Goal: Information Seeking & Learning: Understand process/instructions

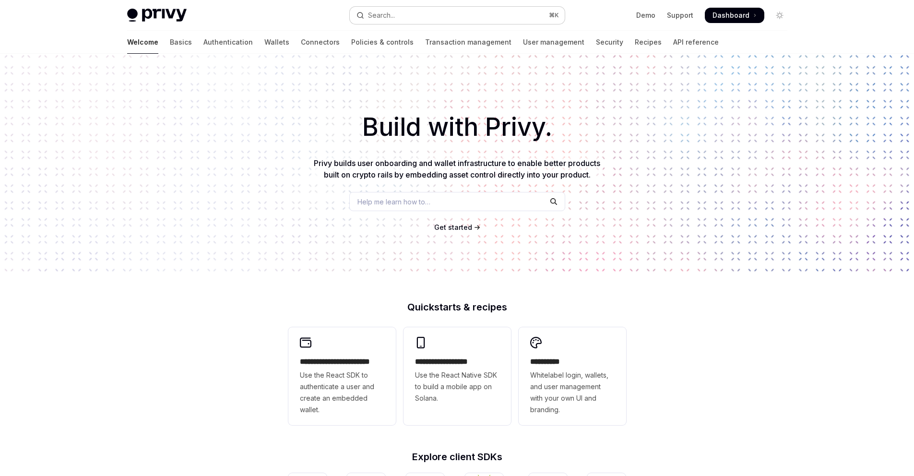
type textarea "*"
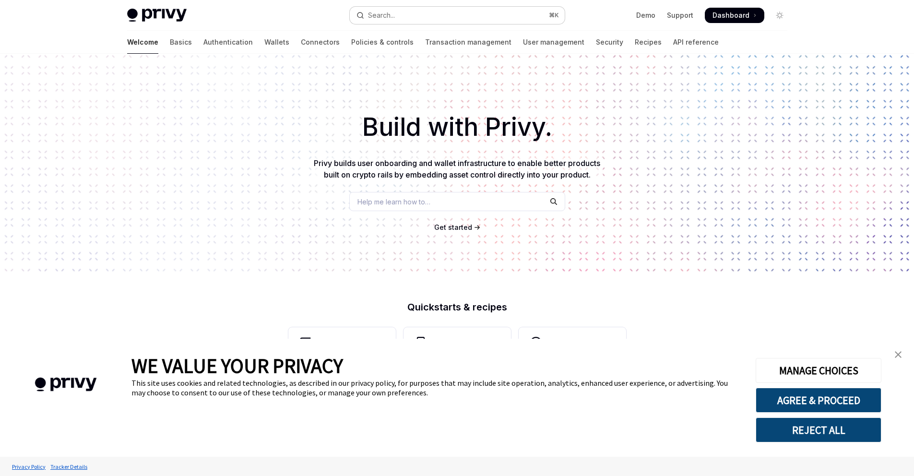
click at [383, 15] on div "Search..." at bounding box center [381, 16] width 27 height 12
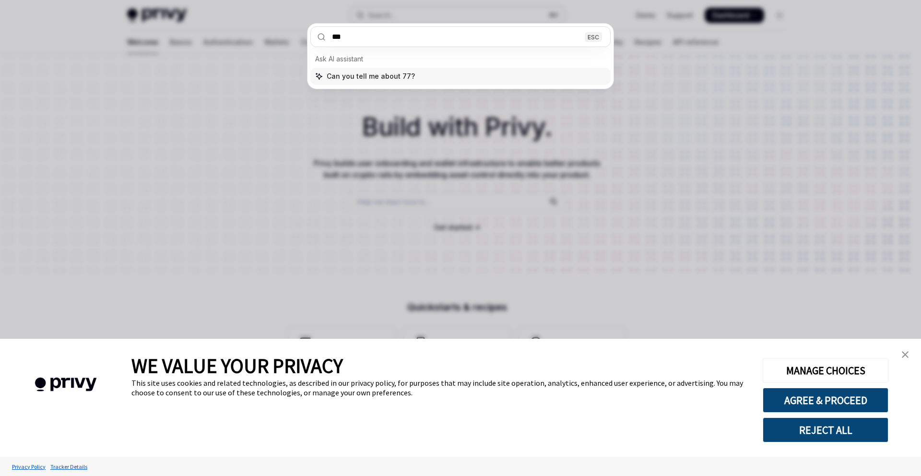
type input "****"
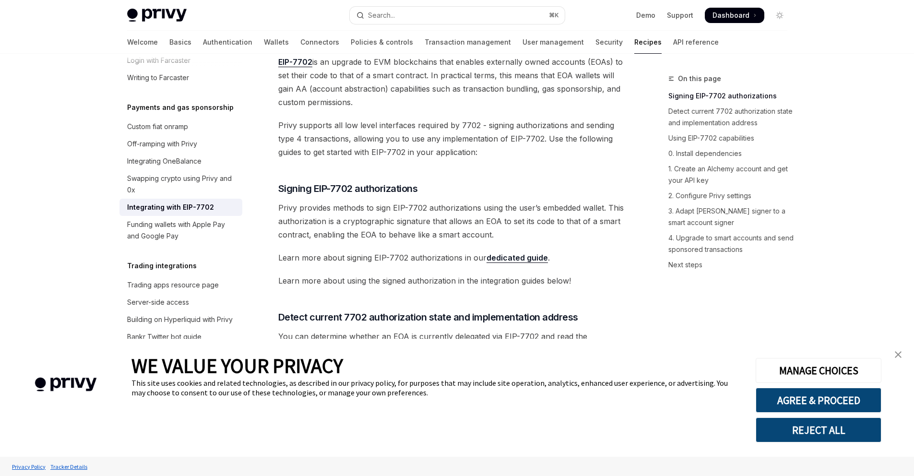
scroll to position [72, 0]
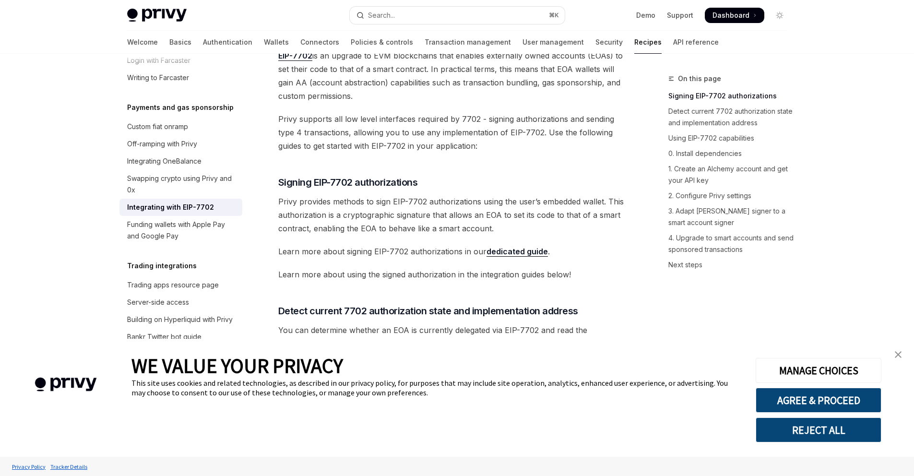
click at [517, 252] on link "dedicated guide" at bounding box center [516, 252] width 61 height 10
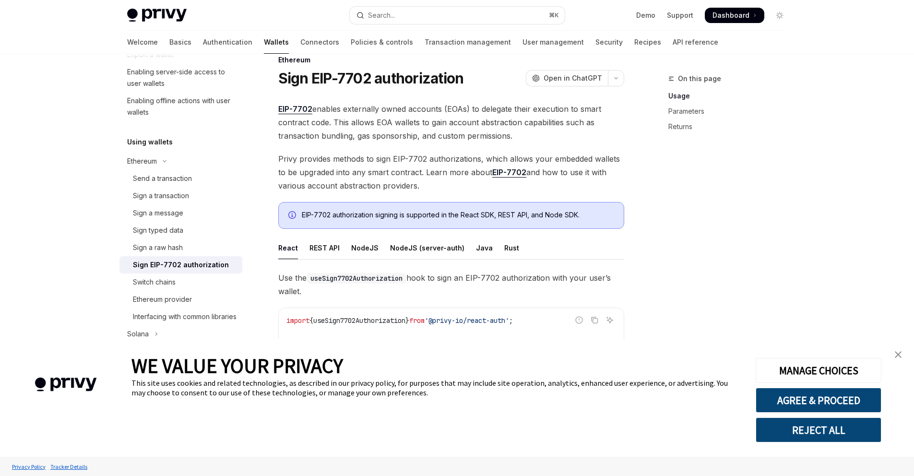
scroll to position [25, 0]
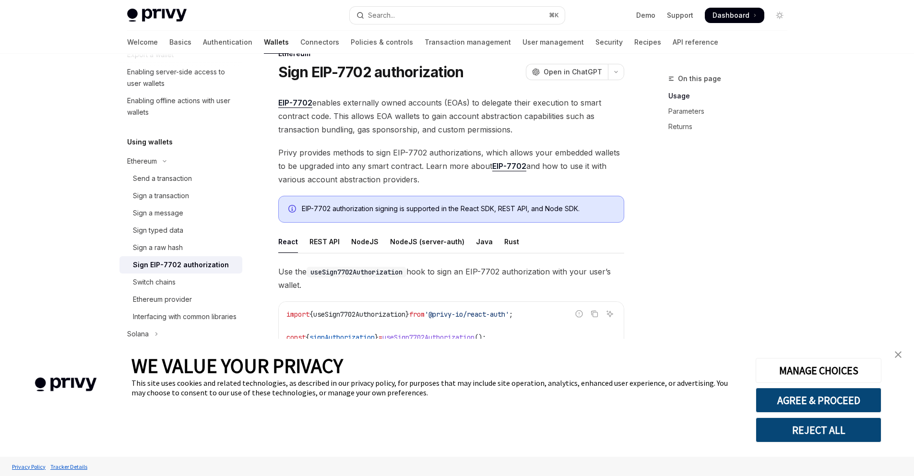
click at [900, 355] on img "close banner" at bounding box center [897, 354] width 7 height 7
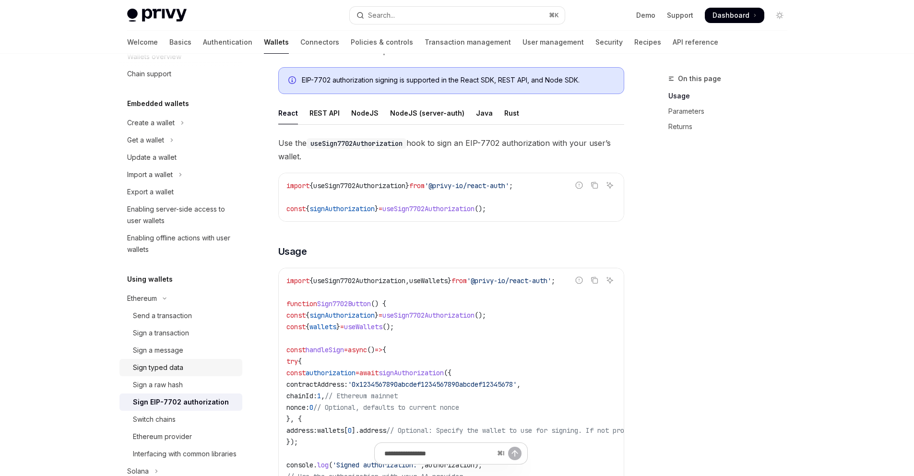
scroll to position [0, 0]
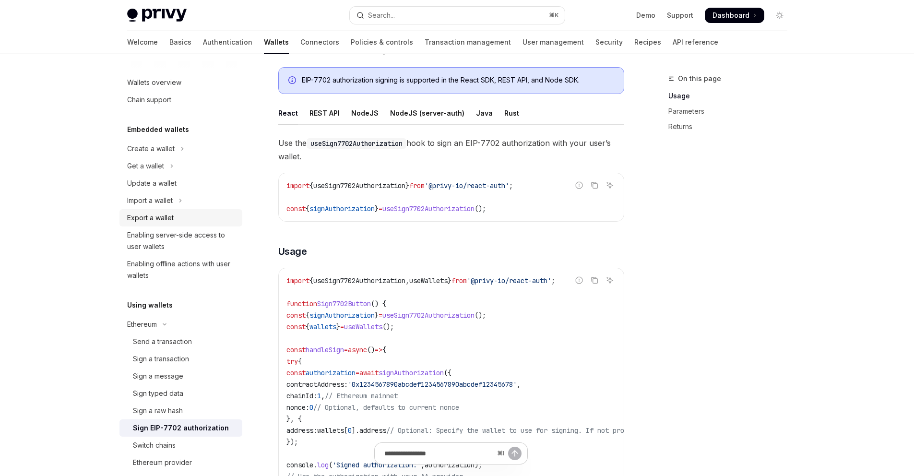
click at [178, 221] on div "Export a wallet" at bounding box center [181, 218] width 109 height 12
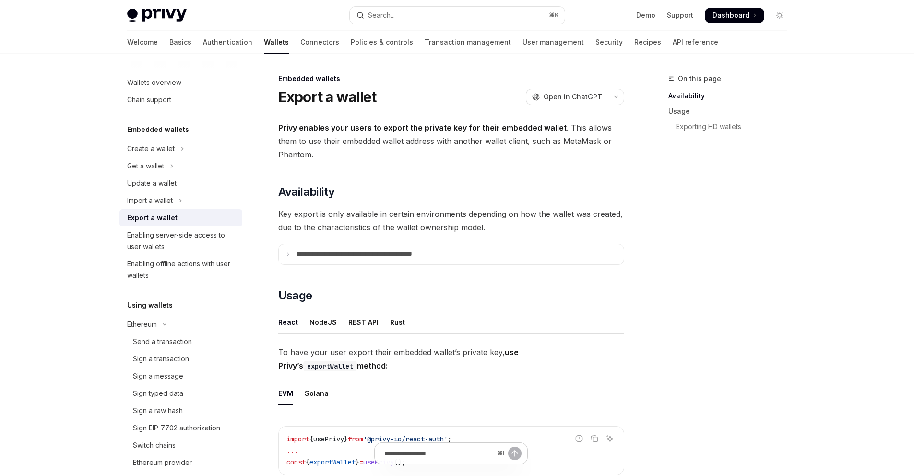
click at [371, 146] on span "Privy enables your users to export the private key for their embedded wallet . …" at bounding box center [451, 141] width 346 height 40
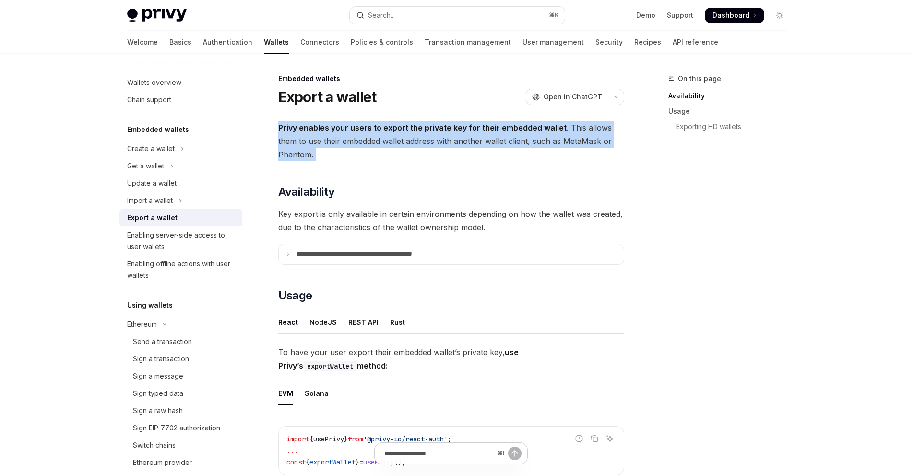
click at [371, 146] on span "Privy enables your users to export the private key for their embedded wallet . …" at bounding box center [451, 141] width 346 height 40
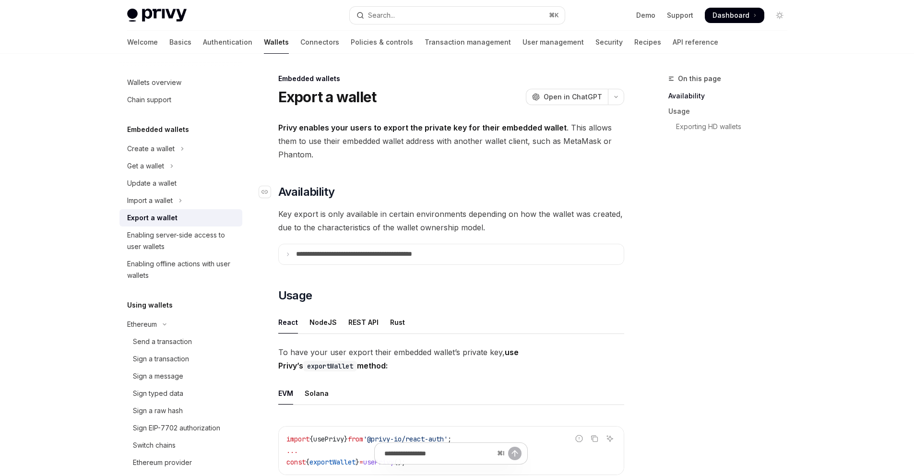
click at [375, 188] on h2 "​ Availability" at bounding box center [451, 191] width 346 height 15
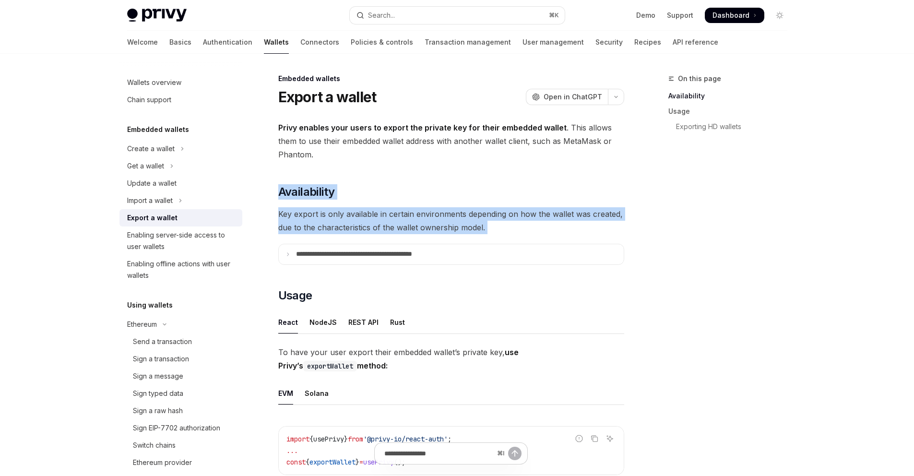
drag, startPoint x: 375, startPoint y: 188, endPoint x: 385, endPoint y: 221, distance: 35.1
click at [297, 258] on p "**********" at bounding box center [375, 254] width 158 height 9
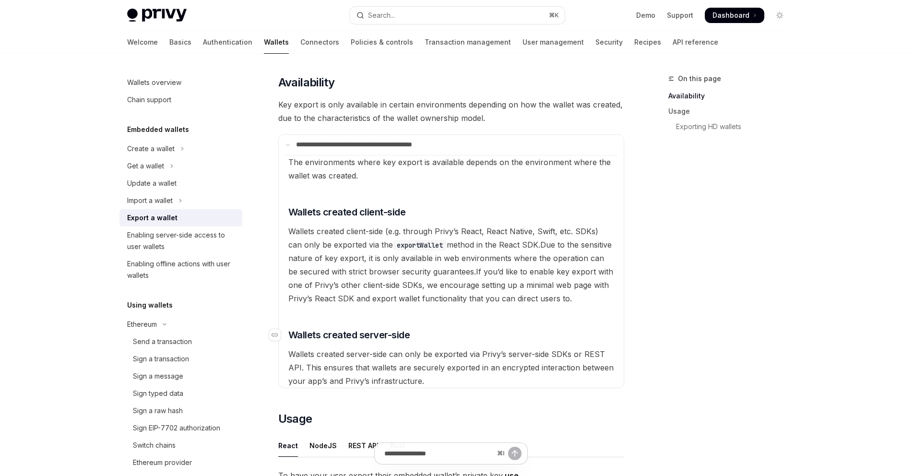
scroll to position [159, 0]
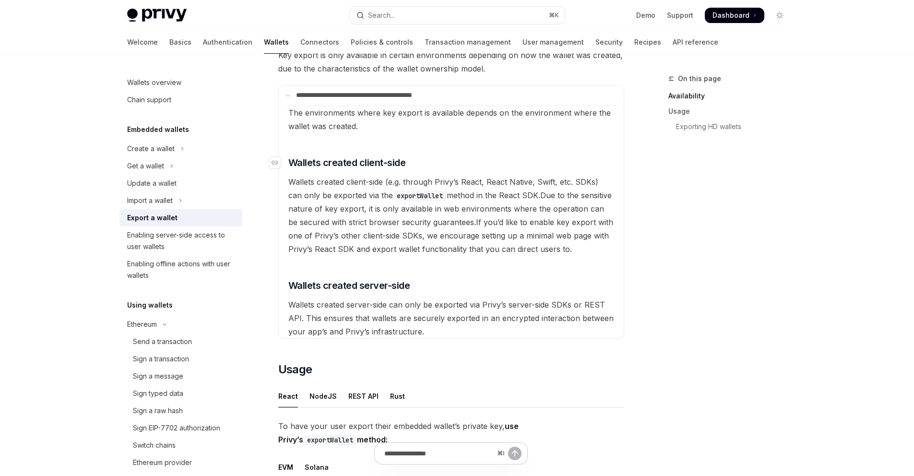
click at [312, 163] on span "Wallets created client-side" at bounding box center [347, 162] width 118 height 13
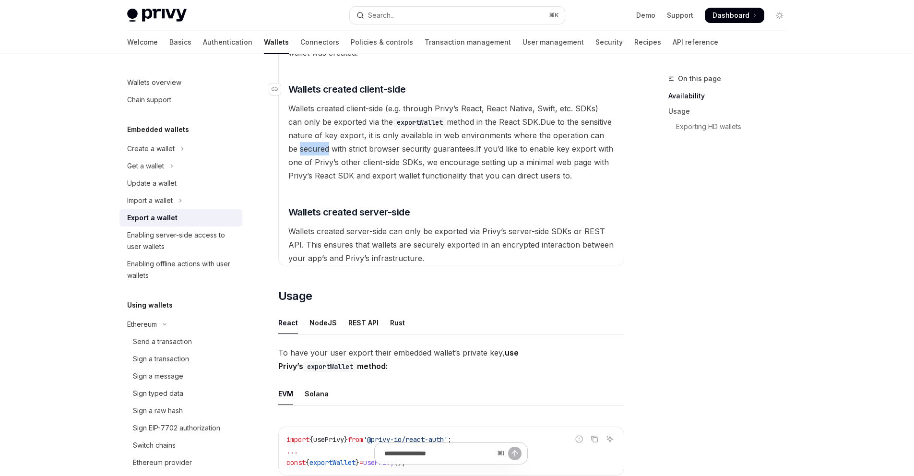
click at [312, 163] on available\ "The environments where key export is available depends on the environment where…" at bounding box center [450, 148] width 333 height 233
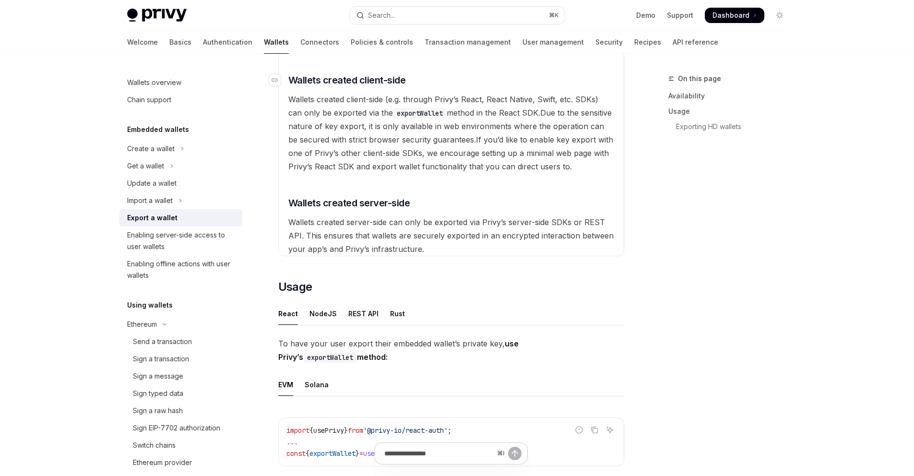
click at [312, 163] on span "If you’d like to enable key export with one of Privy’s other client-side SDKs, …" at bounding box center [450, 153] width 325 height 36
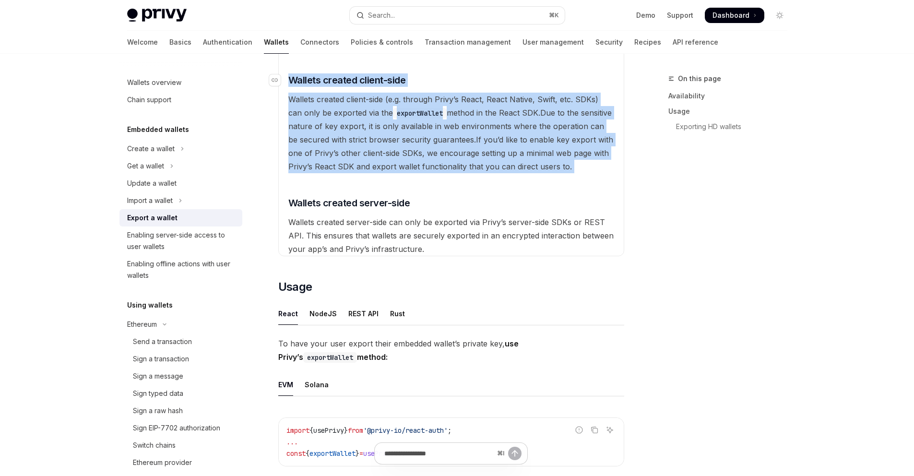
drag, startPoint x: 312, startPoint y: 163, endPoint x: 298, endPoint y: 81, distance: 82.7
click at [298, 81] on available\ "The environments where key export is available depends on the environment where…" at bounding box center [450, 139] width 333 height 233
click at [305, 112] on span "Wallets created client-side (e.g. through Privy’s React, React Native, Swift, e…" at bounding box center [443, 105] width 310 height 23
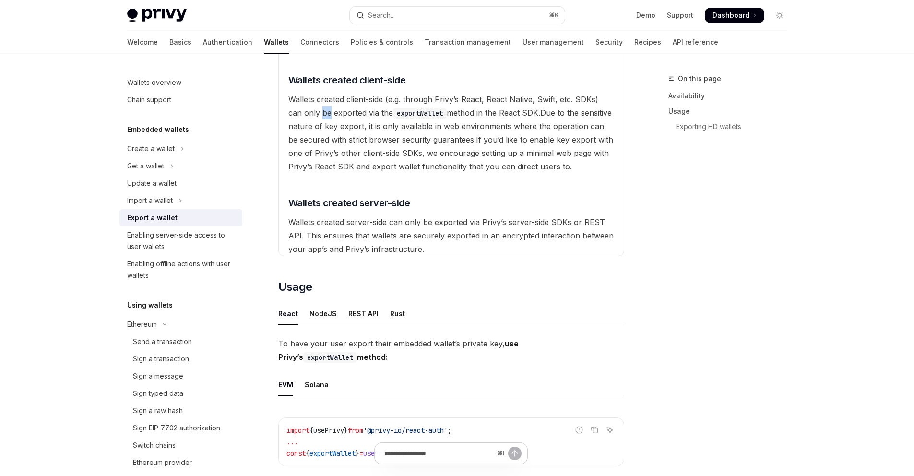
click at [305, 112] on span "Wallets created client-side (e.g. through Privy’s React, React Native, Swift, e…" at bounding box center [443, 105] width 310 height 23
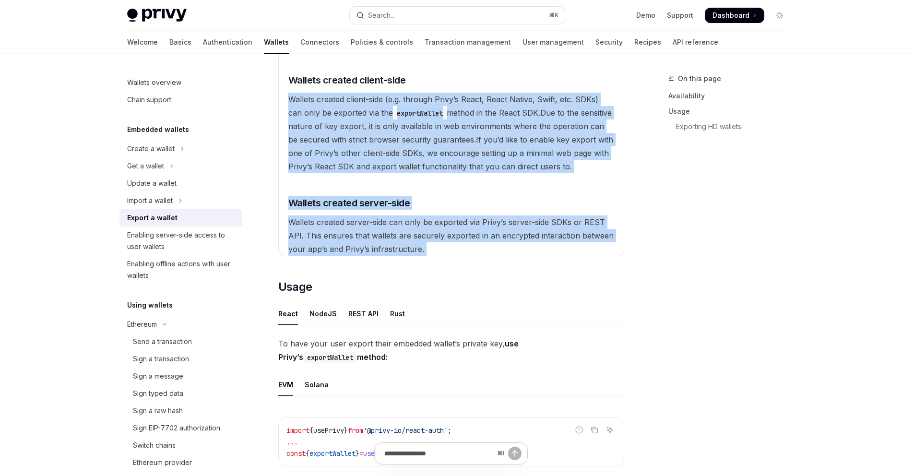
drag, startPoint x: 305, startPoint y: 112, endPoint x: 337, endPoint y: 223, distance: 115.4
click at [337, 223] on available\ "The environments where key export is available depends on the environment where…" at bounding box center [450, 139] width 333 height 233
click at [347, 244] on span "Wallets created server-side can only be exported via Privy’s server-side SDKs o…" at bounding box center [450, 235] width 325 height 36
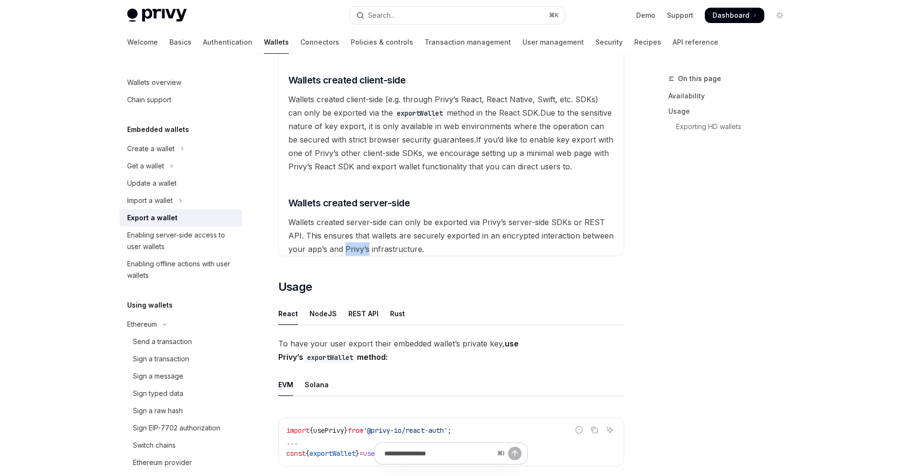
click at [347, 244] on span "Wallets created server-side can only be exported via Privy’s server-side SDKs o…" at bounding box center [450, 235] width 325 height 36
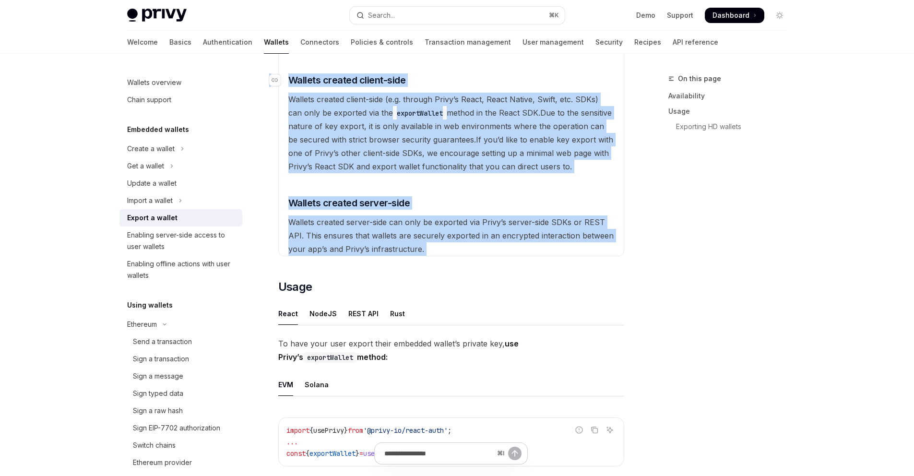
drag, startPoint x: 347, startPoint y: 244, endPoint x: 282, endPoint y: 82, distance: 173.5
click at [284, 82] on available\ "The environments where key export is available depends on the environment where…" at bounding box center [450, 139] width 333 height 233
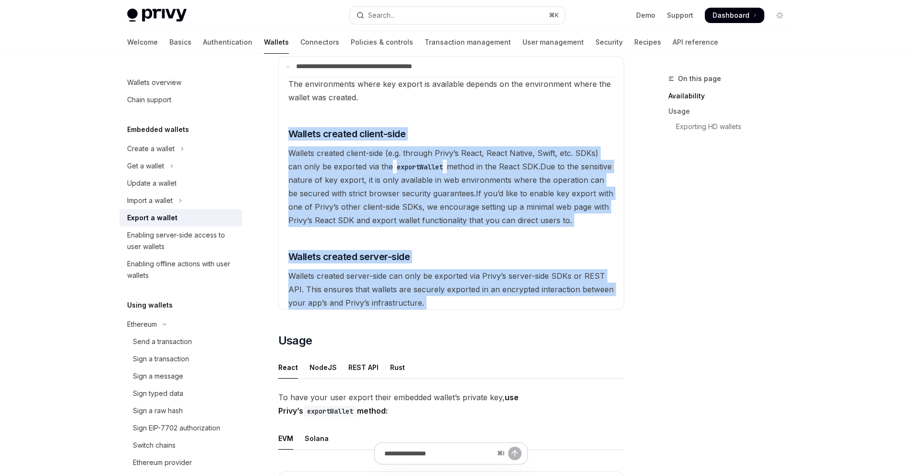
scroll to position [0, 0]
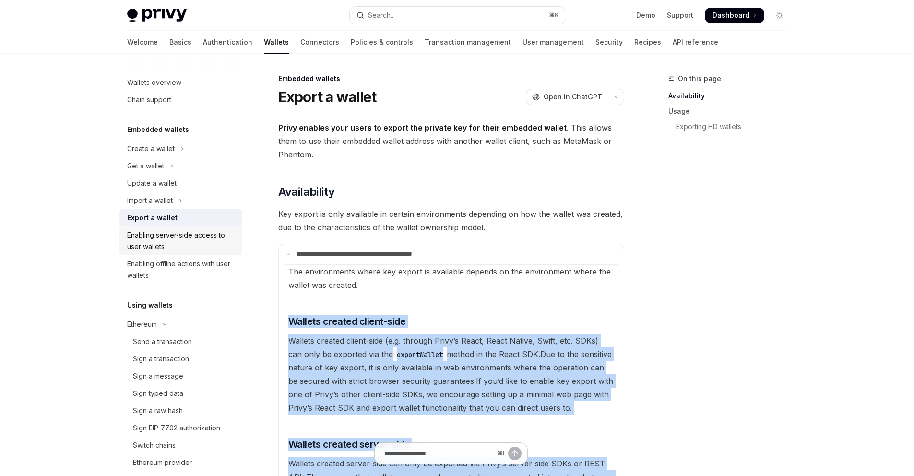
click at [207, 243] on div "Enabling server-side access to user wallets" at bounding box center [181, 240] width 109 height 23
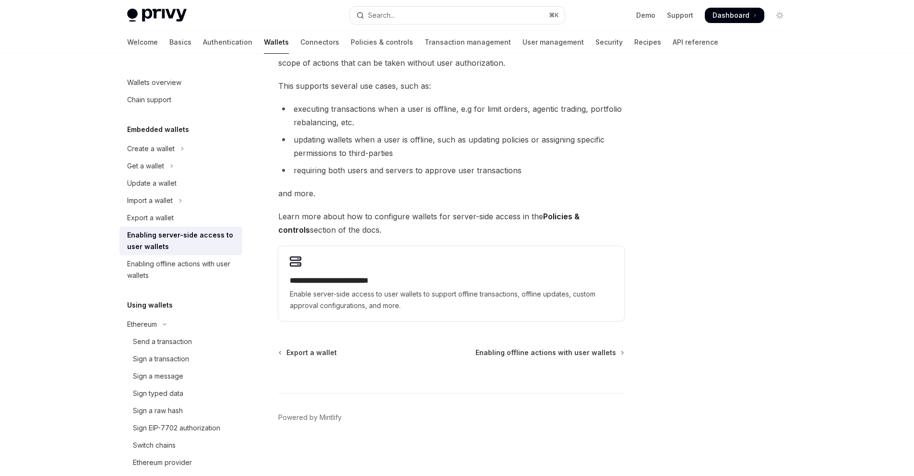
scroll to position [160, 0]
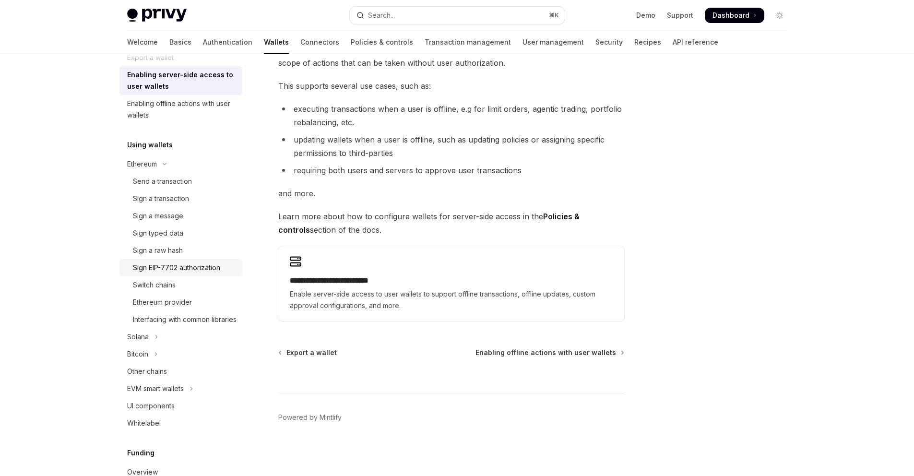
click at [192, 265] on div "Sign EIP-7702 authorization" at bounding box center [176, 268] width 87 height 12
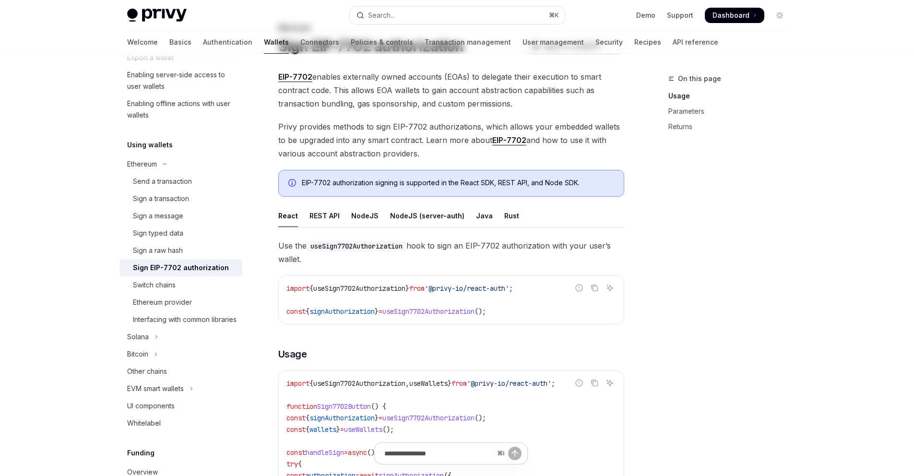
scroll to position [17, 0]
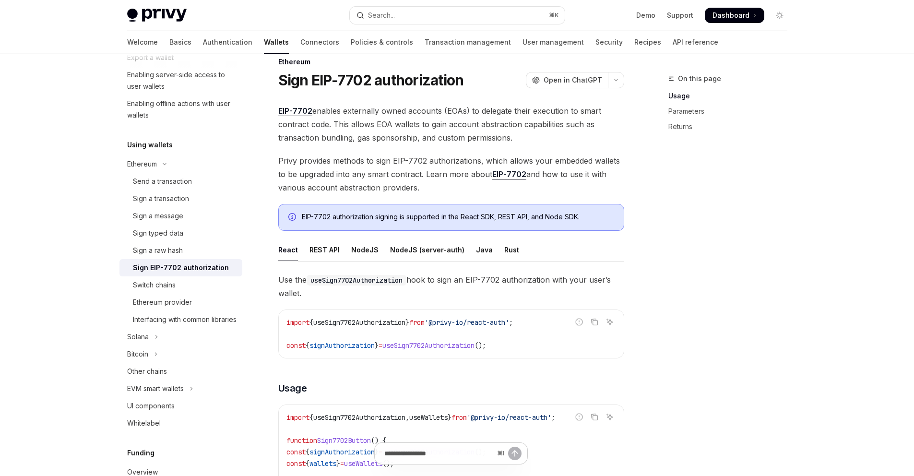
click at [515, 175] on link "EIP-7702" at bounding box center [509, 174] width 34 height 10
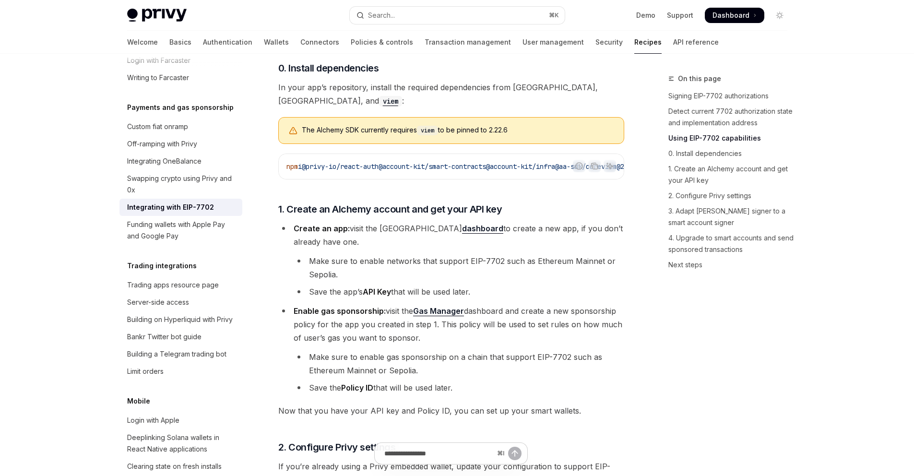
type textarea "*"
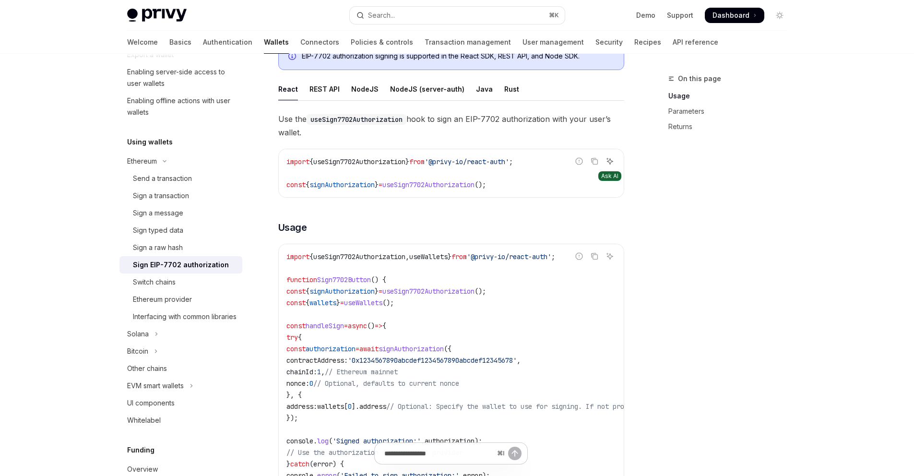
scroll to position [395, 0]
